Goal: Task Accomplishment & Management: Manage account settings

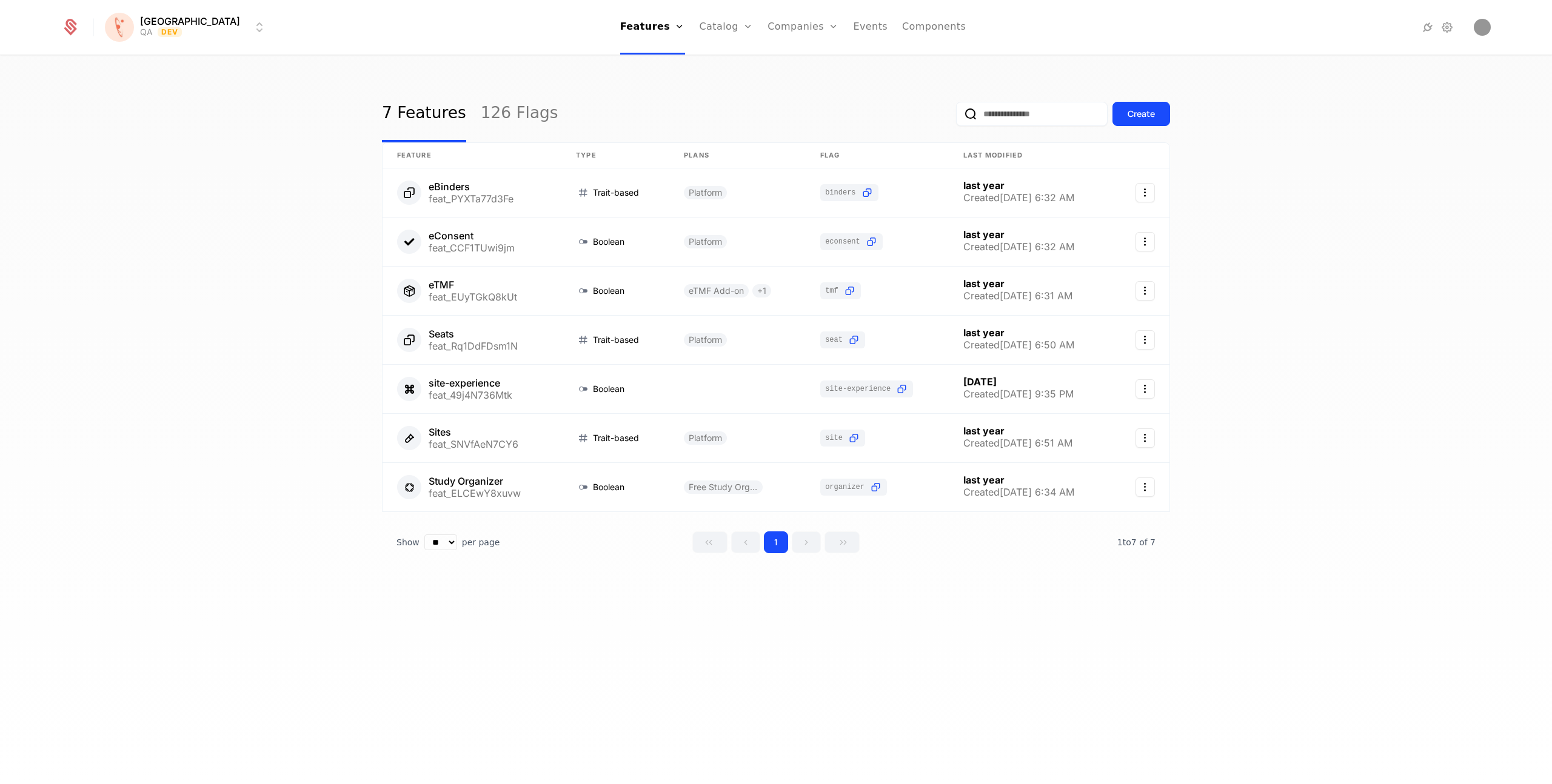
click at [507, 116] on link "126 Flags" at bounding box center [519, 114] width 77 height 57
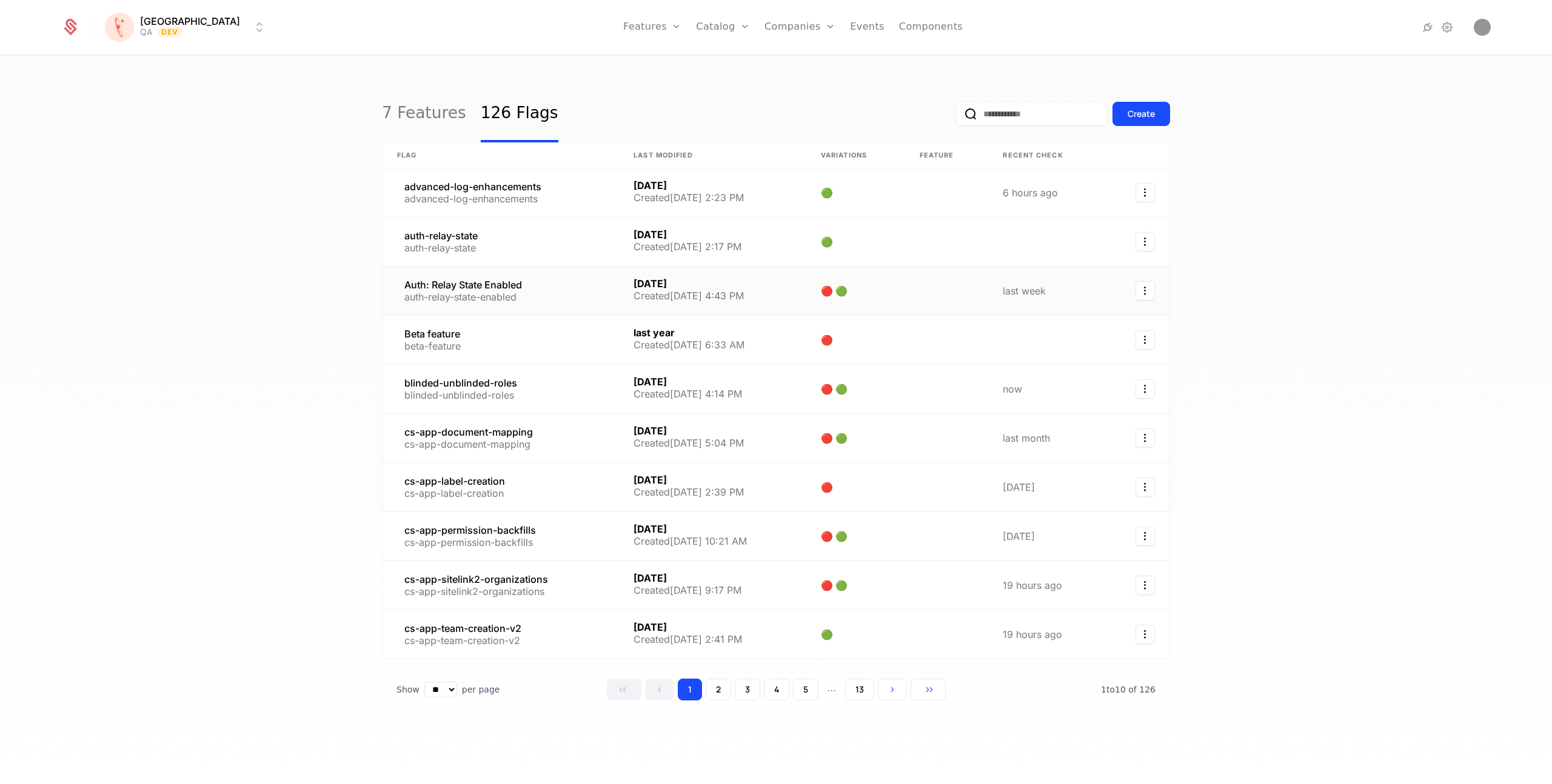
click at [495, 291] on link at bounding box center [501, 291] width 236 height 49
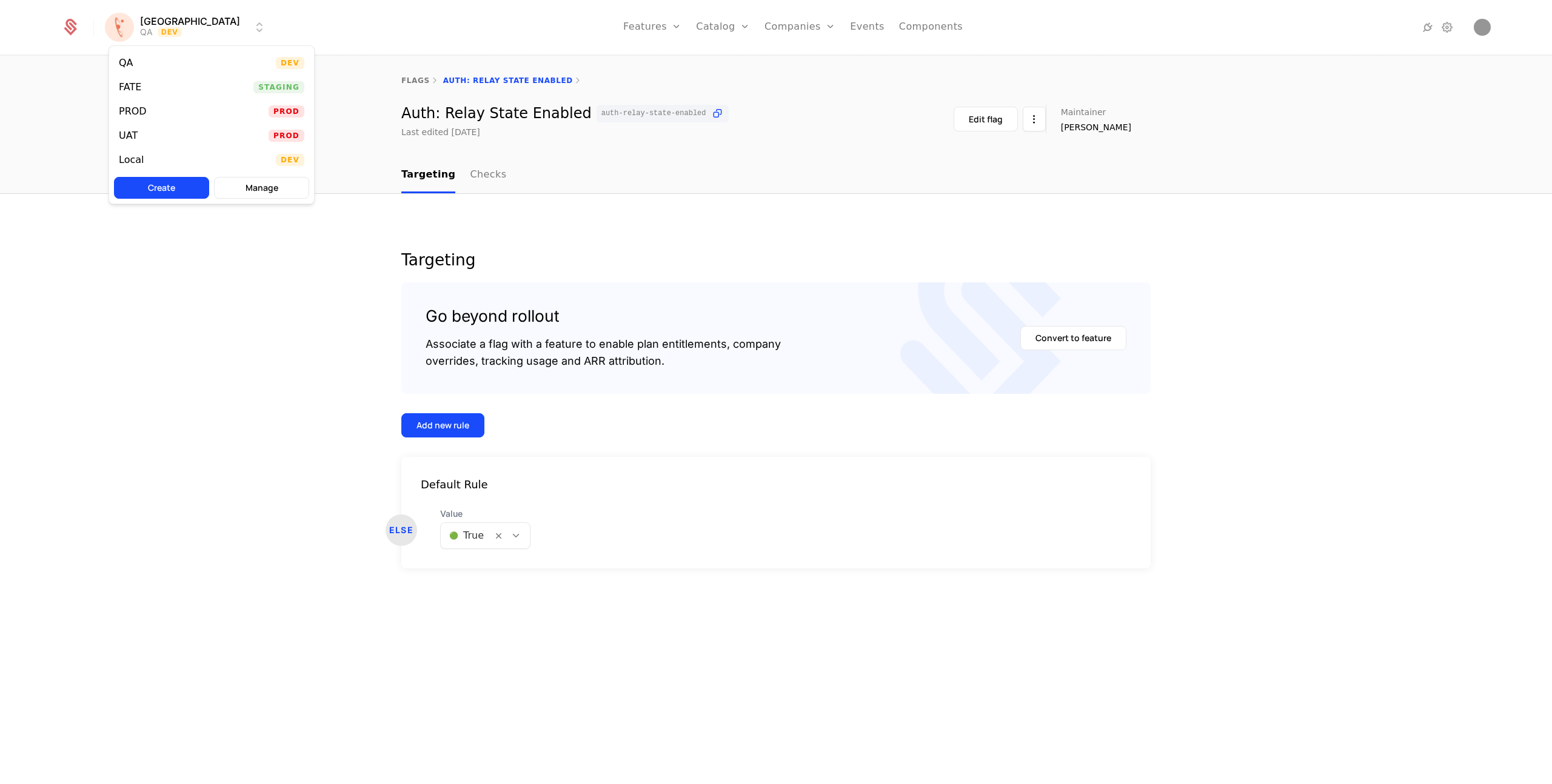
click at [186, 24] on html "[PERSON_NAME] QA Dev Features Features Flags Catalog Plans Add Ons Credits Conf…" at bounding box center [776, 392] width 1552 height 784
click at [137, 107] on div "PROD" at bounding box center [132, 112] width 28 height 10
click at [482, 536] on div at bounding box center [468, 536] width 38 height 17
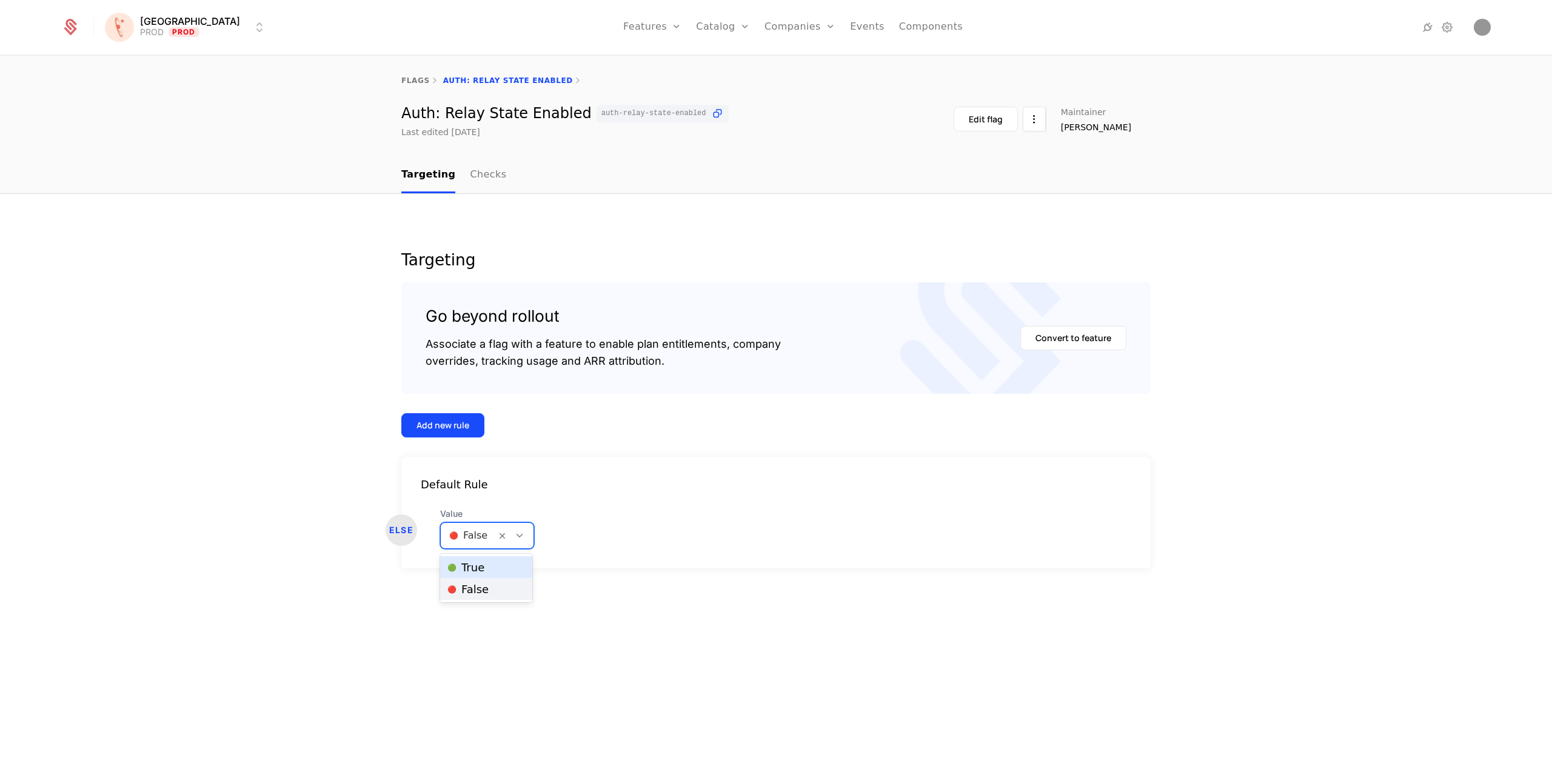
click at [476, 567] on span "🟢 True" at bounding box center [466, 567] width 37 height 11
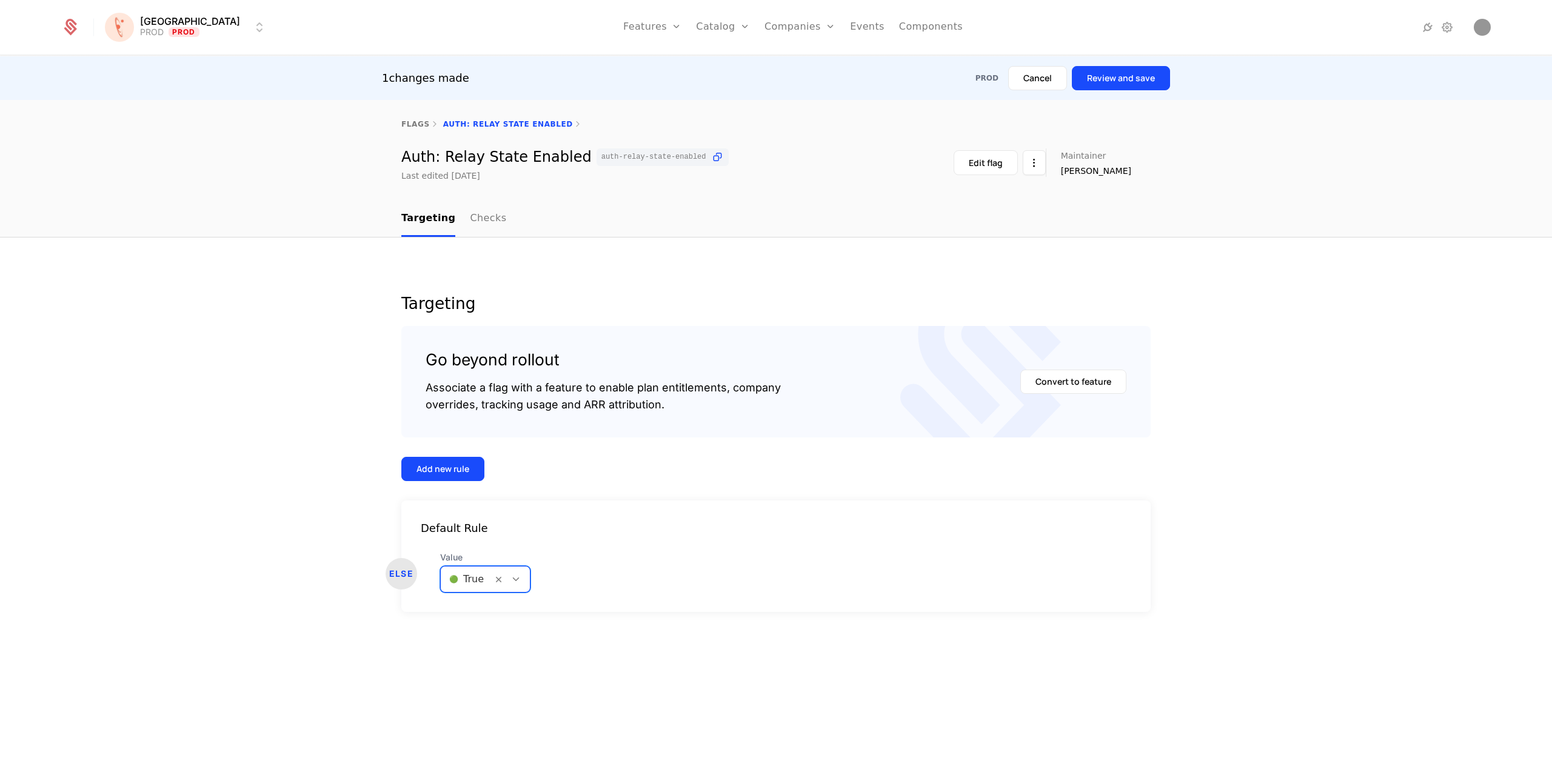
click at [1118, 79] on button "Review and save" at bounding box center [1121, 78] width 98 height 24
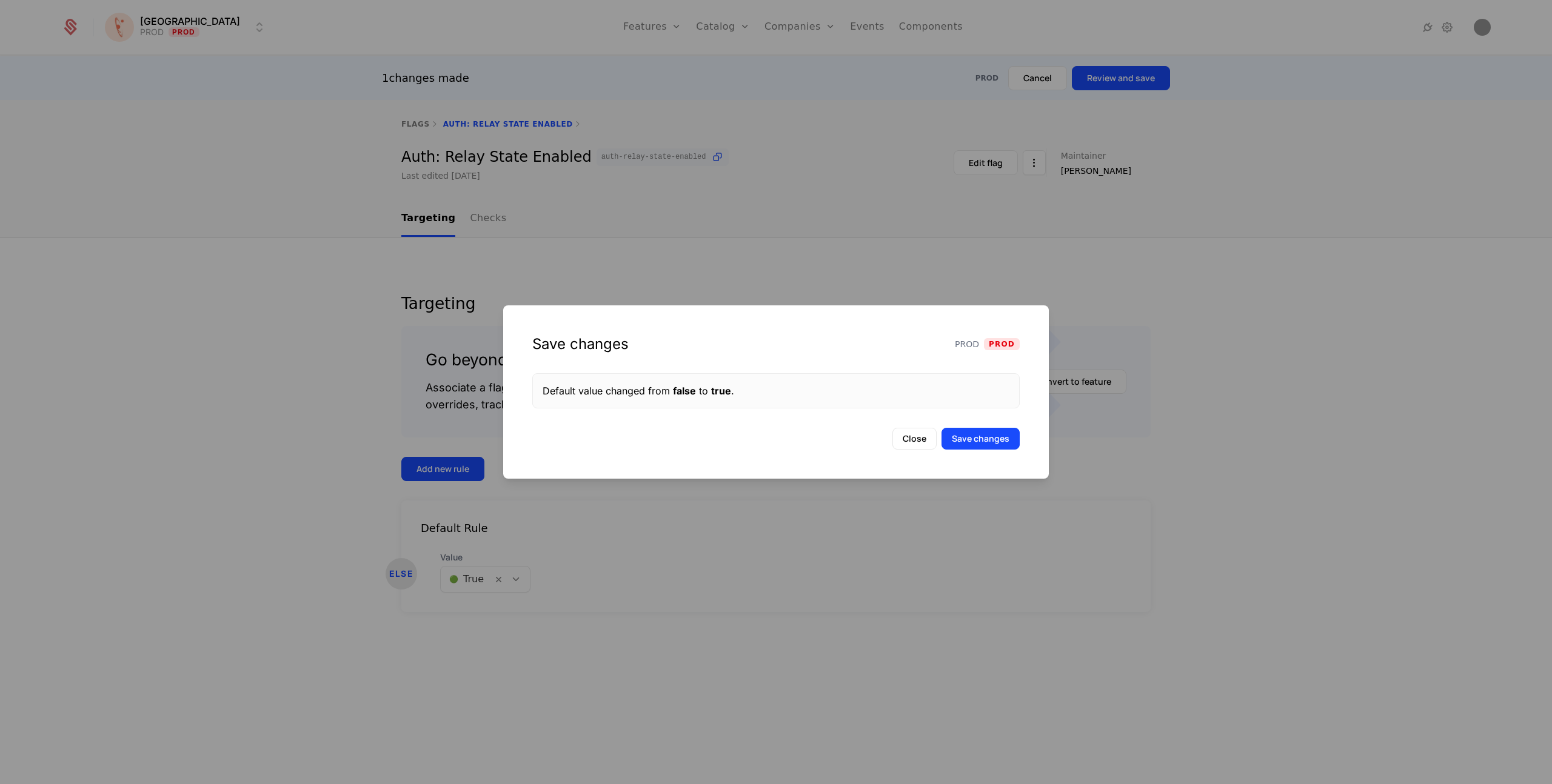
click at [960, 440] on button "Save changes" at bounding box center [980, 438] width 78 height 21
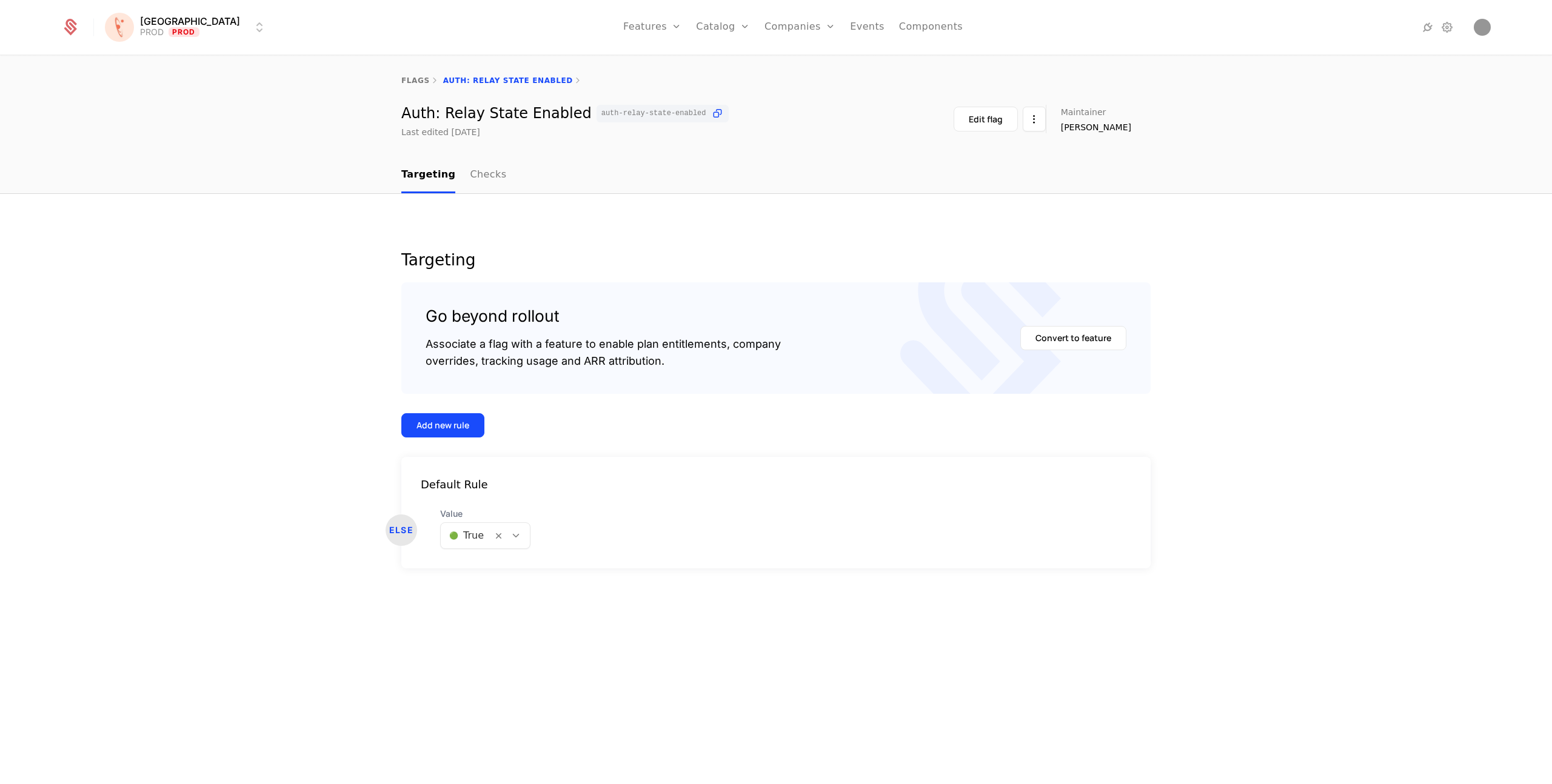
click at [162, 25] on html "Florence PROD Prod Features Features Flags Catalog Plans Add Ons Credits Config…" at bounding box center [776, 392] width 1552 height 784
click at [137, 140] on div "UAT" at bounding box center [133, 135] width 29 height 12
